Goal: Complete application form: Complete application form

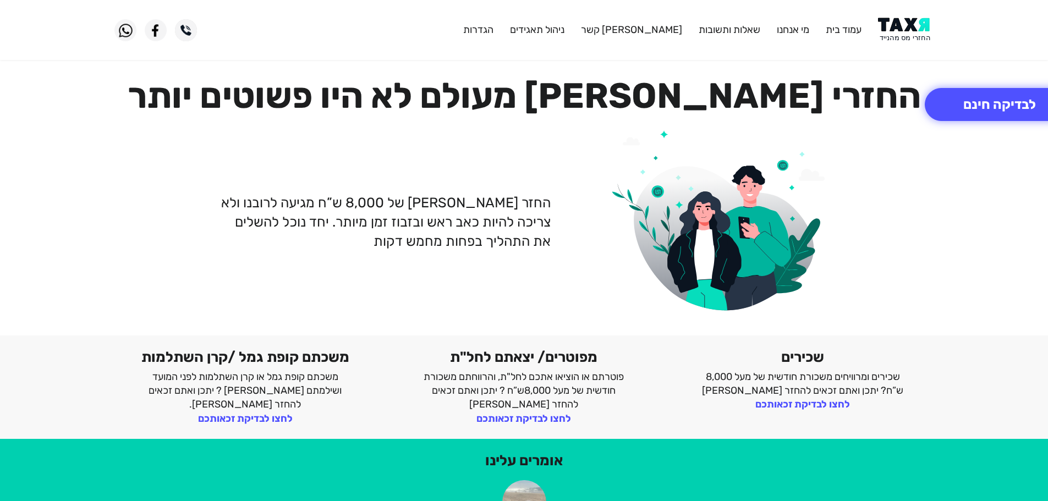
drag, startPoint x: 913, startPoint y: 31, endPoint x: 910, endPoint y: 25, distance: 7.4
click at [913, 31] on img at bounding box center [906, 30] width 56 height 25
click at [901, 31] on img at bounding box center [906, 30] width 56 height 25
click at [990, 108] on button "לבדיקה חינם" at bounding box center [1000, 104] width 150 height 33
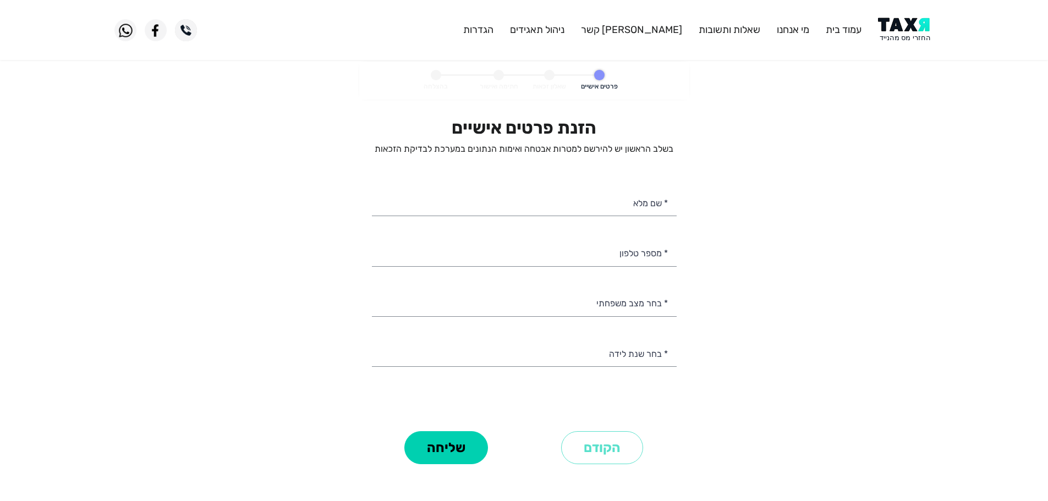
select select
click at [640, 206] on input "* שם מלא" at bounding box center [524, 202] width 305 height 28
type input "אור אוחיון"
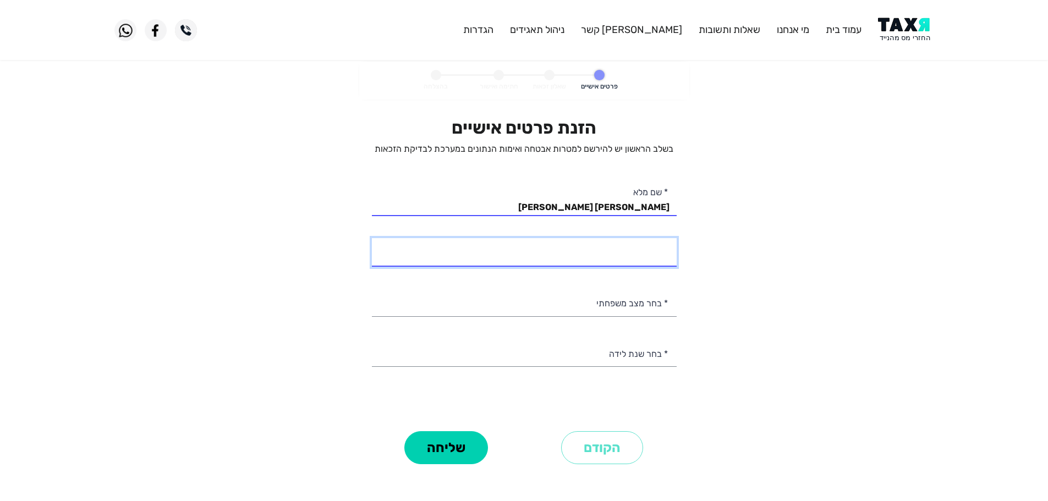
click at [550, 252] on input "* מספר טלפון" at bounding box center [524, 252] width 305 height 28
type input "054-6533340"
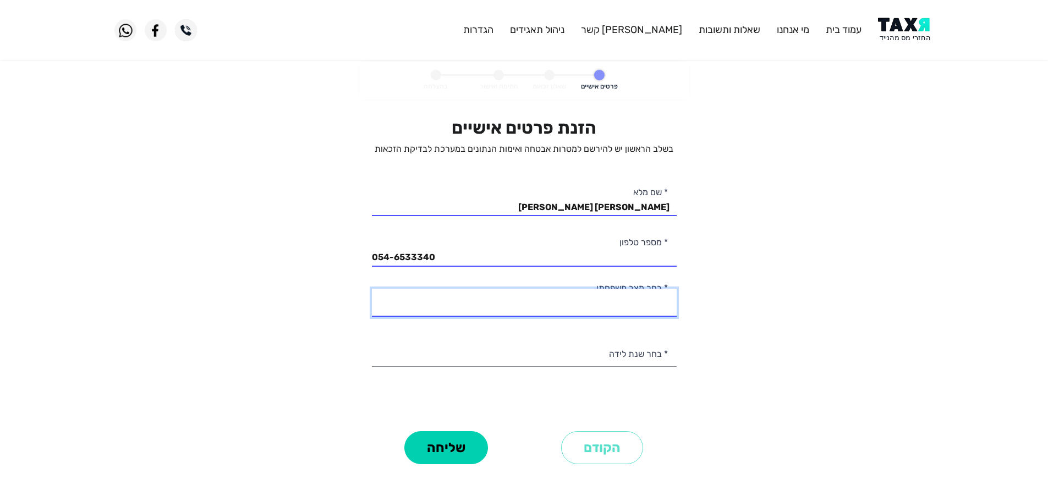
click at [644, 308] on select "רווק/ה נשוי/אה גרוש/ה אלמן/נה" at bounding box center [524, 303] width 305 height 28
select select "1: Single"
click at [372, 289] on select "רווק/ה נשוי/אה גרוש/ה אלמן/נה" at bounding box center [524, 303] width 305 height 28
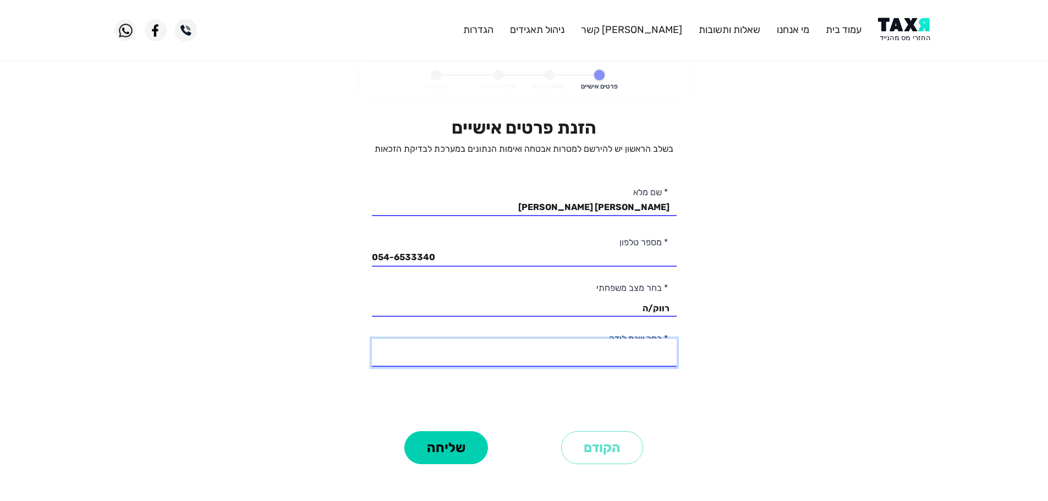
click at [622, 349] on select "2003 2002 2001 2000 1999 1998 1997 1996 1995 1994 1993 1992 1991 1990 1989 1988…" at bounding box center [524, 353] width 305 height 28
select select "5: 1999"
click at [372, 339] on select "2003 2002 2001 2000 1999 1998 1997 1996 1995 1994 1993 1992 1991 1990 1989 1988…" at bounding box center [524, 353] width 305 height 28
drag, startPoint x: 439, startPoint y: 450, endPoint x: 447, endPoint y: 442, distance: 11.7
click at [440, 448] on button "שליחה" at bounding box center [446, 447] width 84 height 33
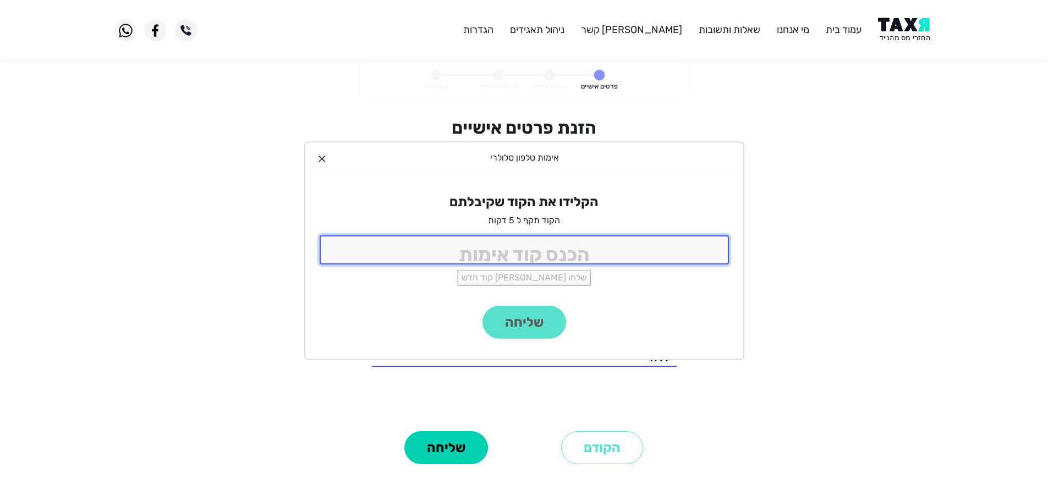
click at [638, 256] on input "tel" at bounding box center [524, 249] width 409 height 29
type input "9988"
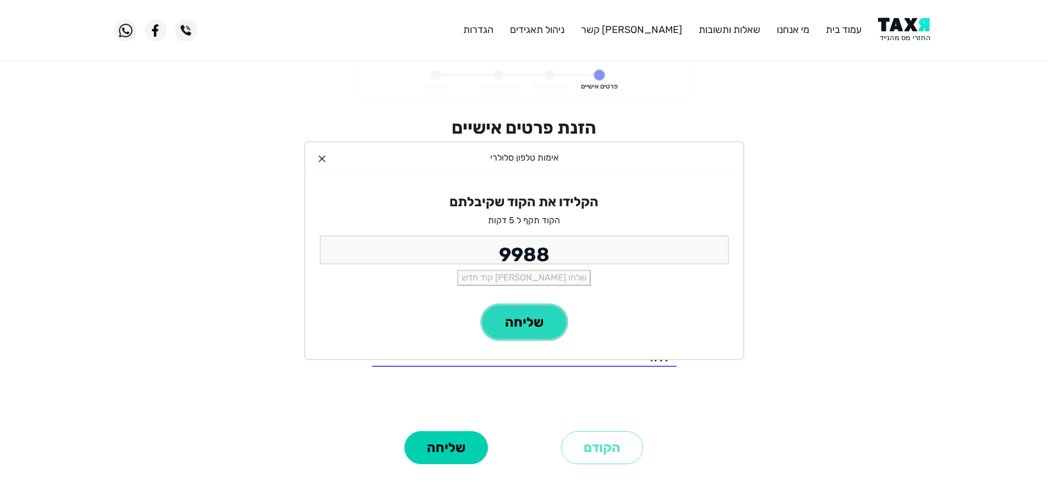
click at [533, 326] on button "שליחה" at bounding box center [525, 322] width 84 height 33
